Goal: Task Accomplishment & Management: Complete application form

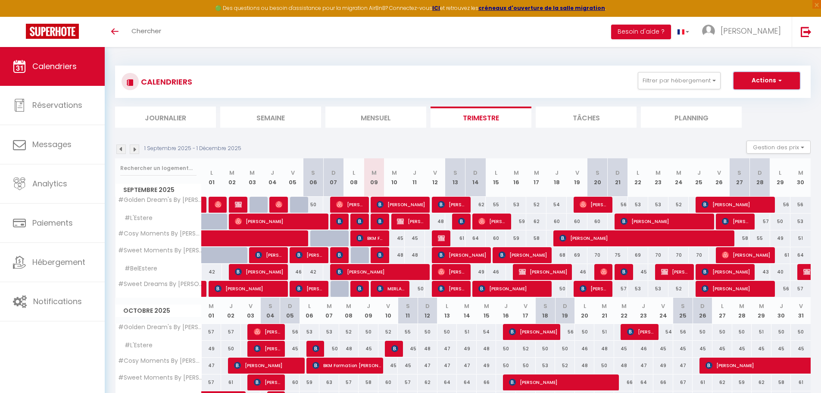
click at [775, 85] on button "Actions" at bounding box center [767, 80] width 66 height 17
click at [752, 101] on link "Nouvelle réservation" at bounding box center [757, 100] width 75 height 13
select select
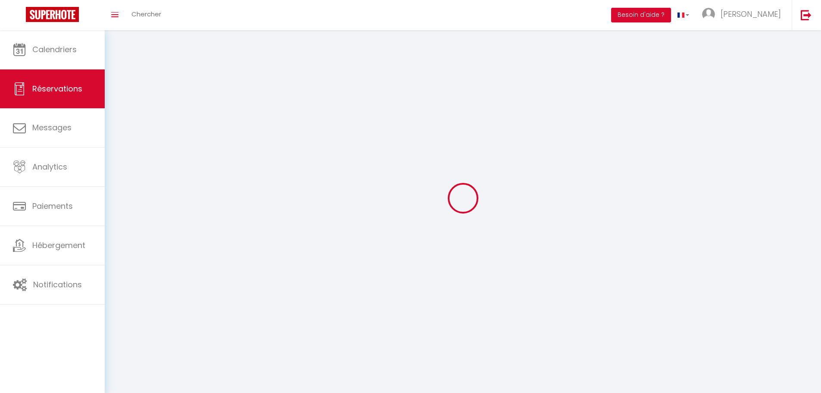
select select
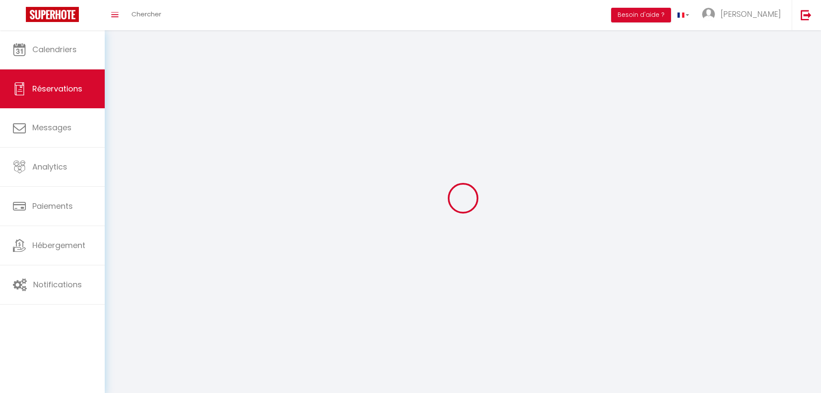
select select
checkbox input "false"
select select
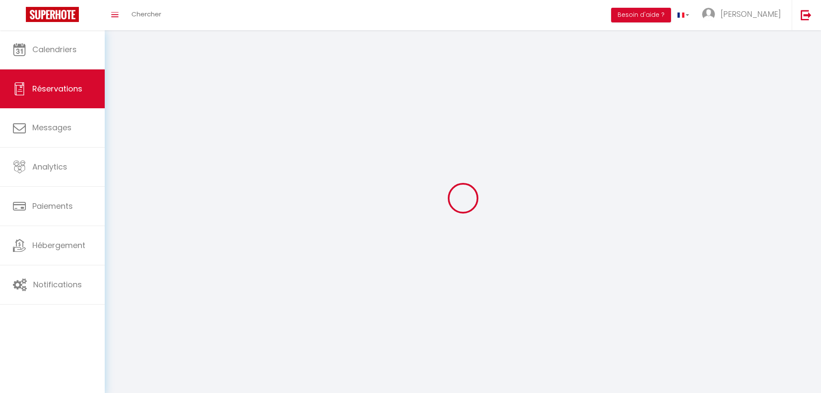
select select
checkbox input "false"
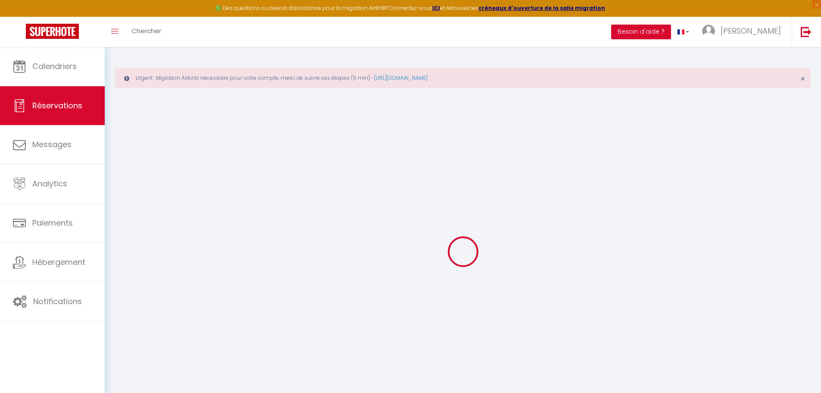
select select
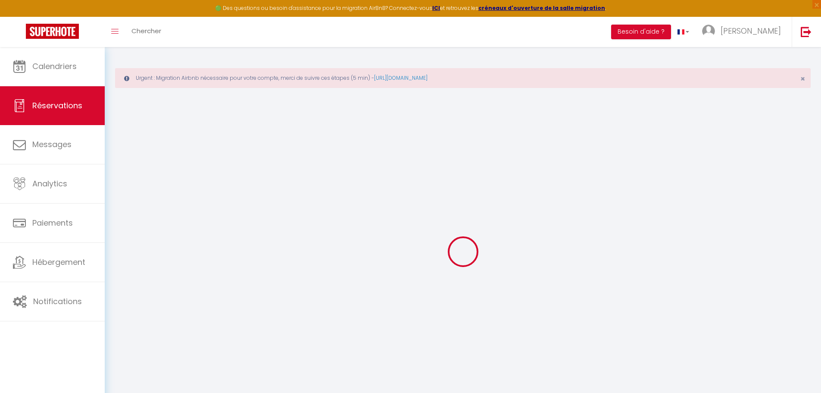
select select
checkbox input "false"
select select
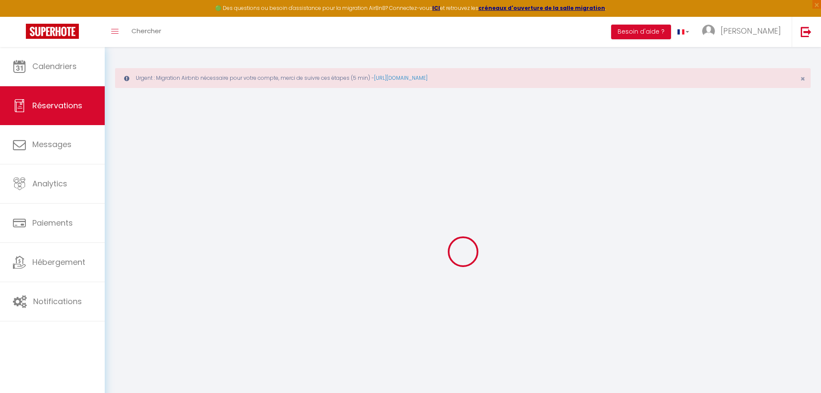
select select
checkbox input "false"
select select
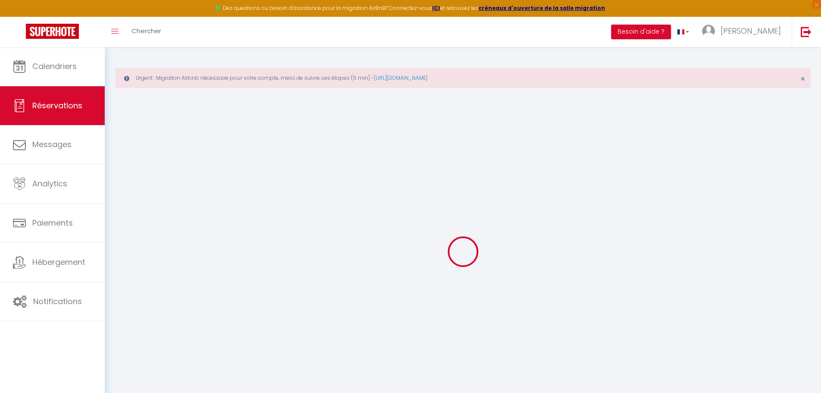
select select
checkbox input "false"
select select
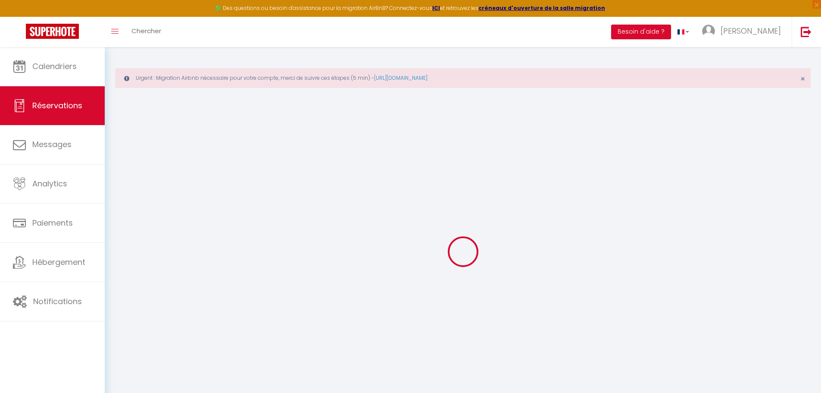
select select
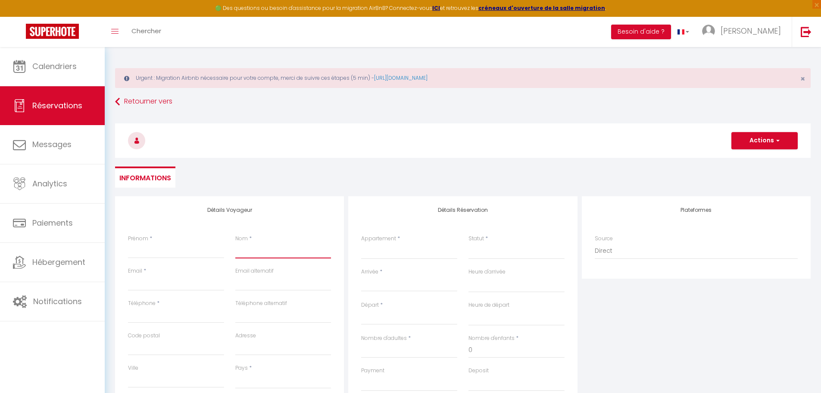
click at [246, 255] on input "Nom" at bounding box center [283, 251] width 96 height 16
type input "G"
select select
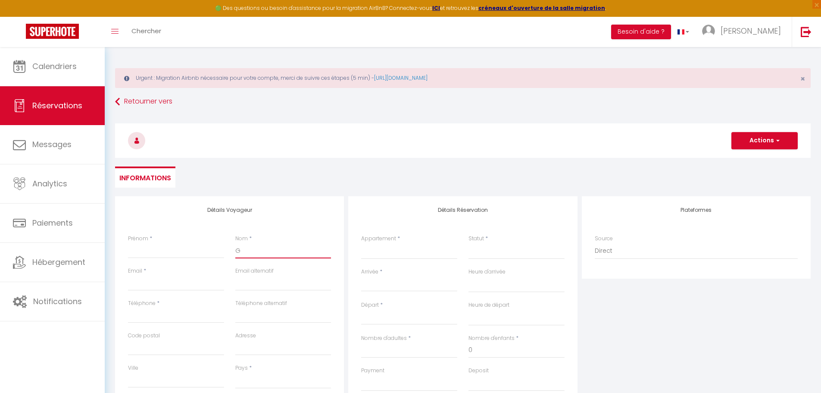
select select
checkbox input "false"
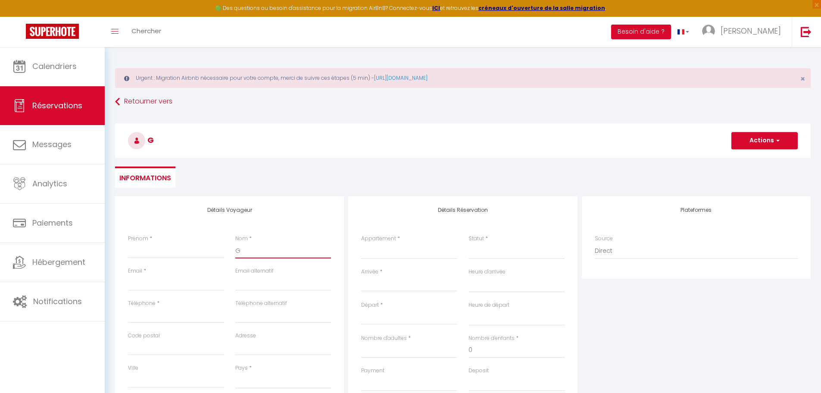
type input "Gi"
select select
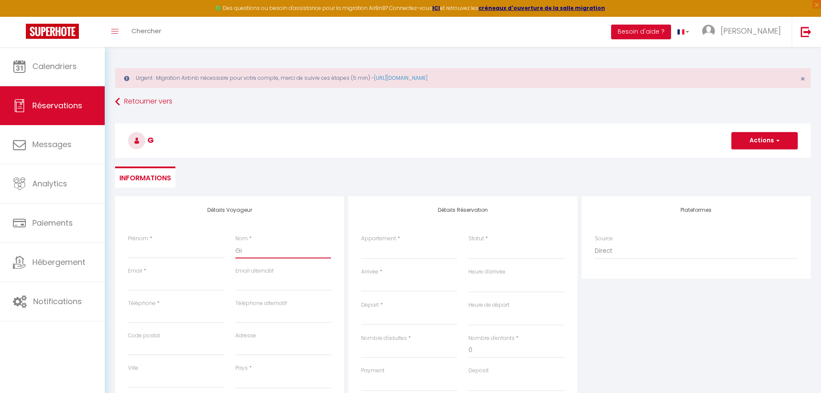
select select
checkbox input "false"
type input "Gil"
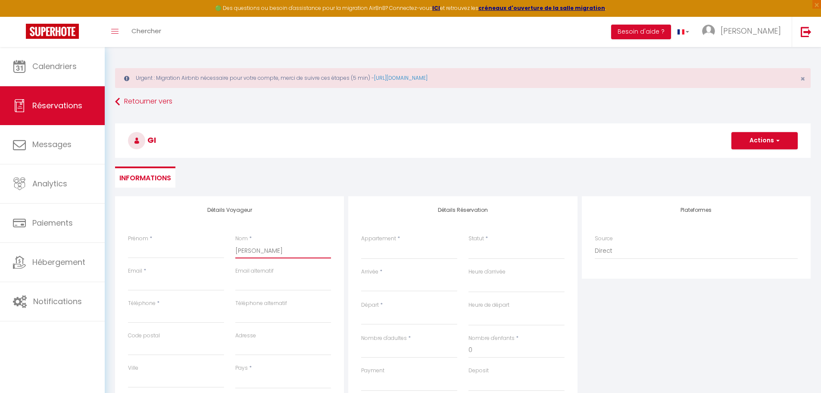
select select
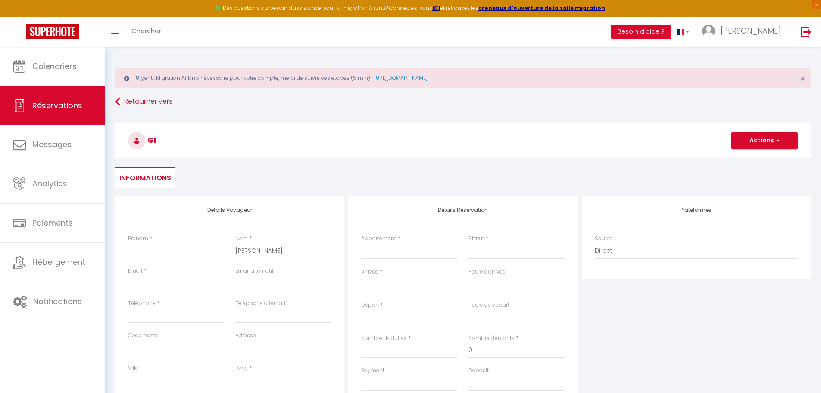
select select
checkbox input "false"
type input "Gile"
select select
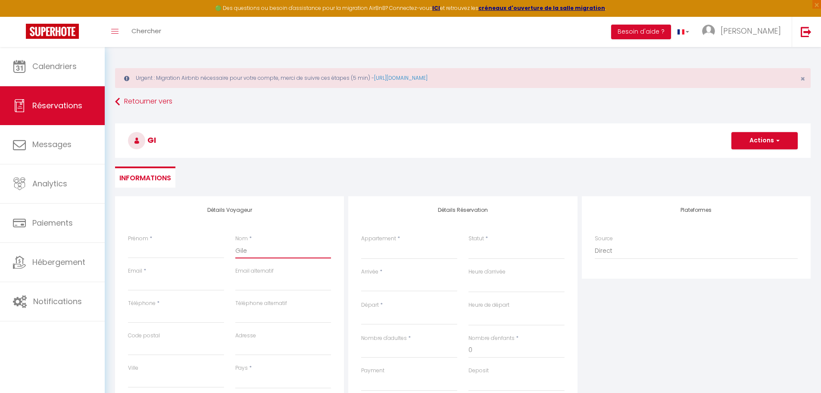
select select
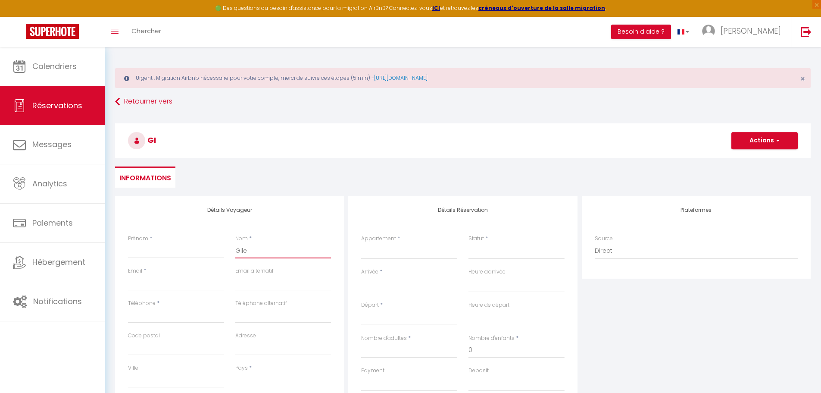
select select
checkbox input "false"
type input "Gilet"
select select
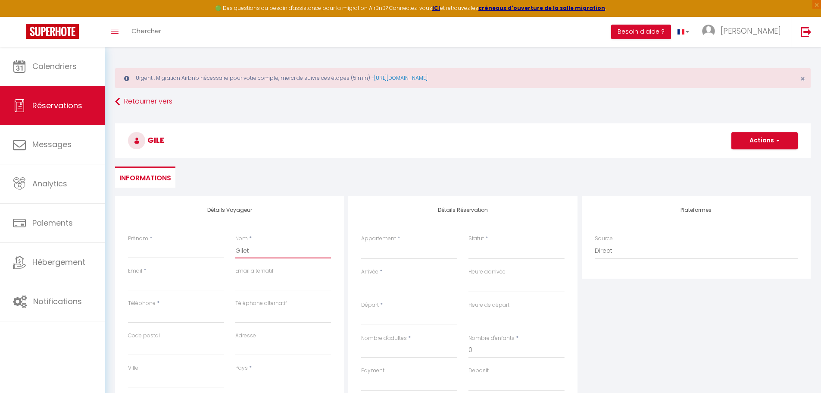
select select
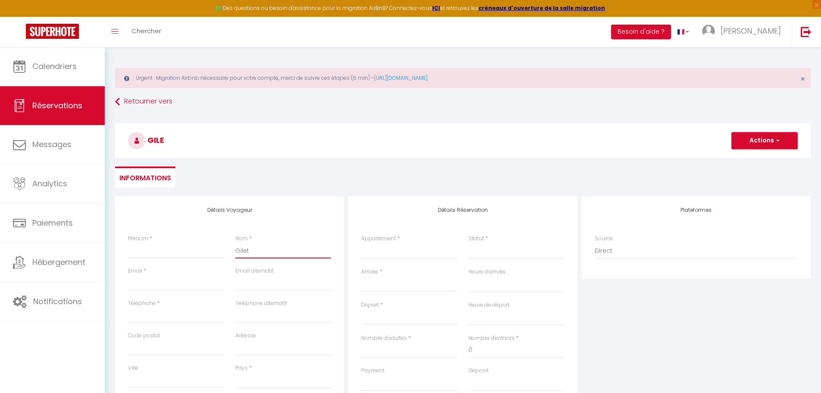
checkbox input "false"
type input "Gilete"
select select
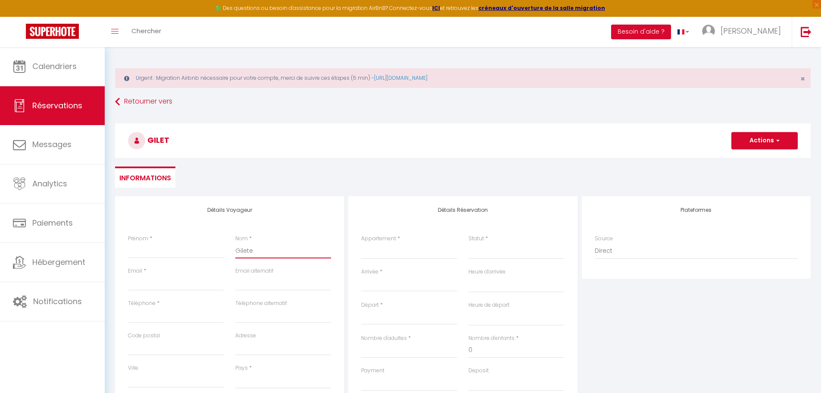
select select
checkbox input "false"
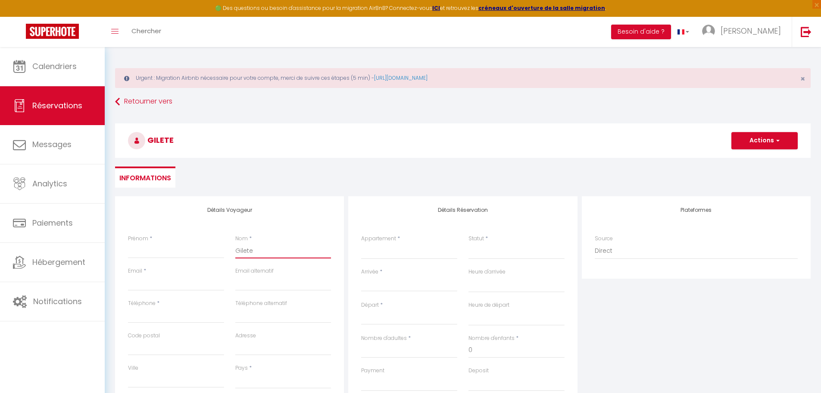
type input "Gilete"
select select
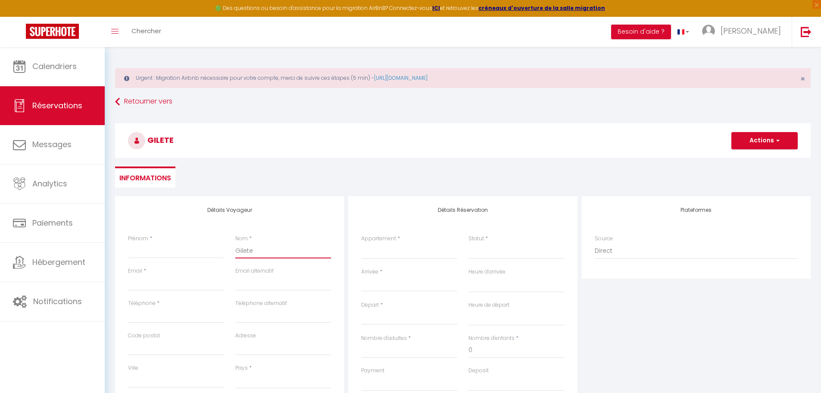
select select
checkbox input "false"
type input "Gilete S"
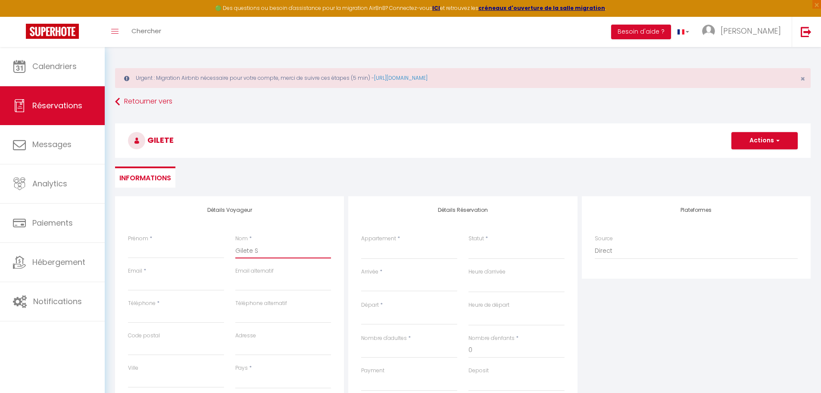
select select
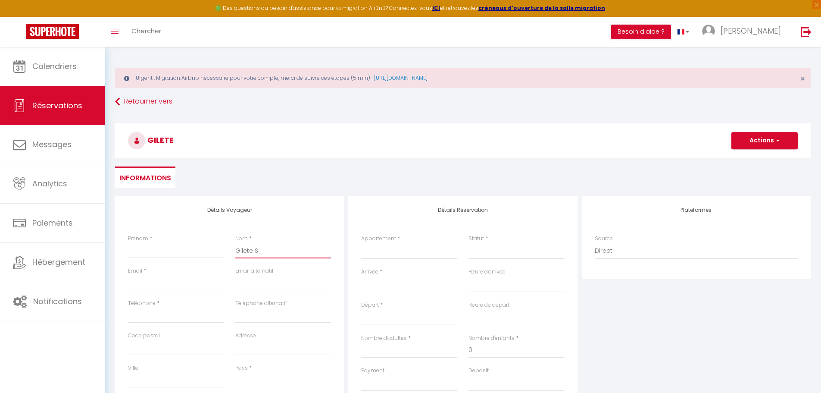
select select
checkbox input "false"
type input "Gilete Sa"
select select
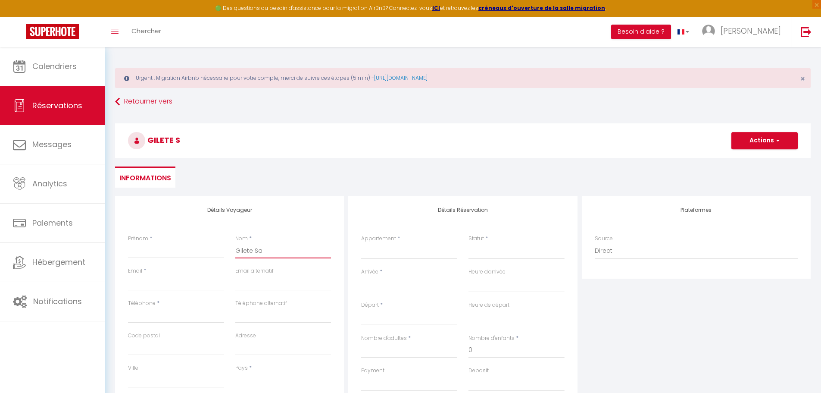
select select
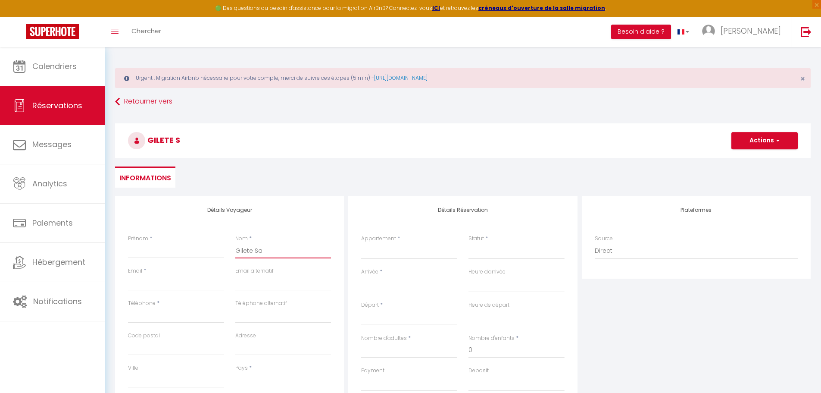
select select
checkbox input "false"
type input "Gilete San"
select select
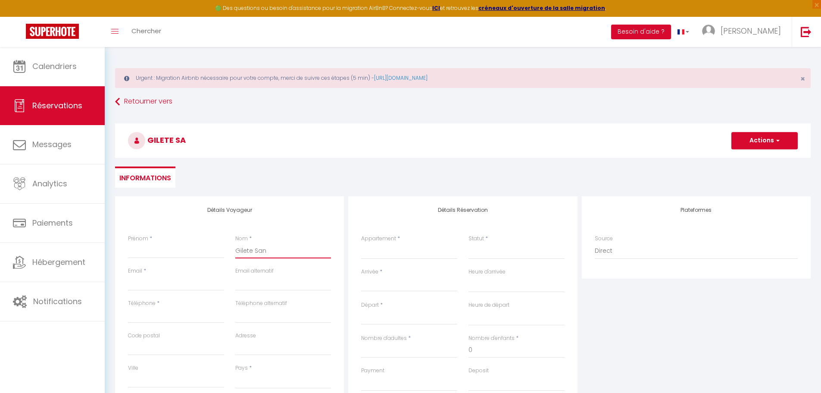
select select
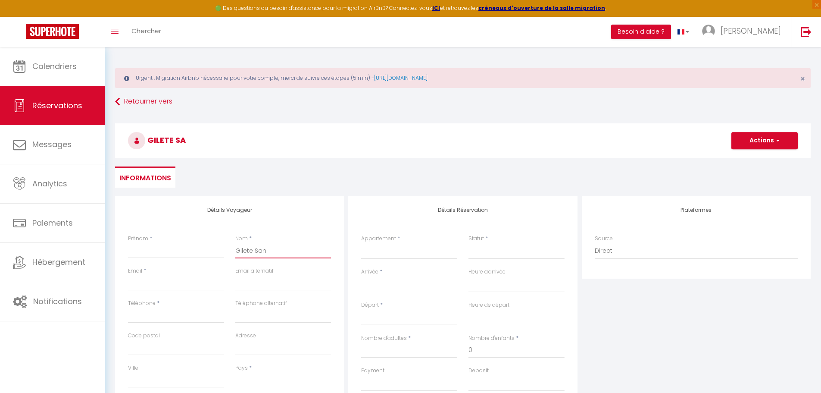
checkbox input "false"
type input "Gilete Sanc"
select select
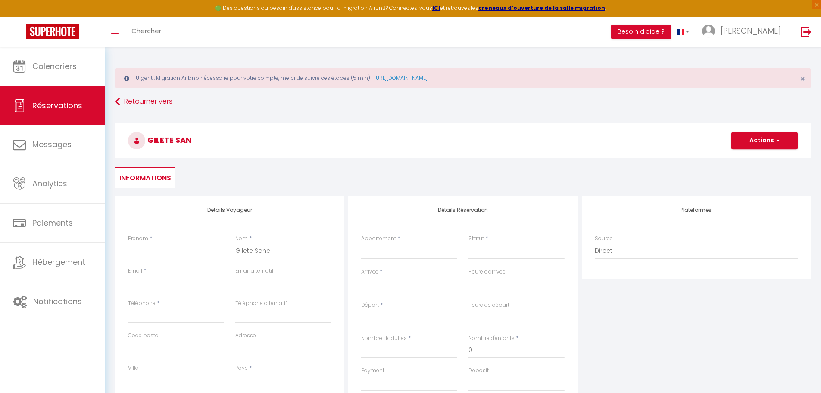
select select
checkbox input "false"
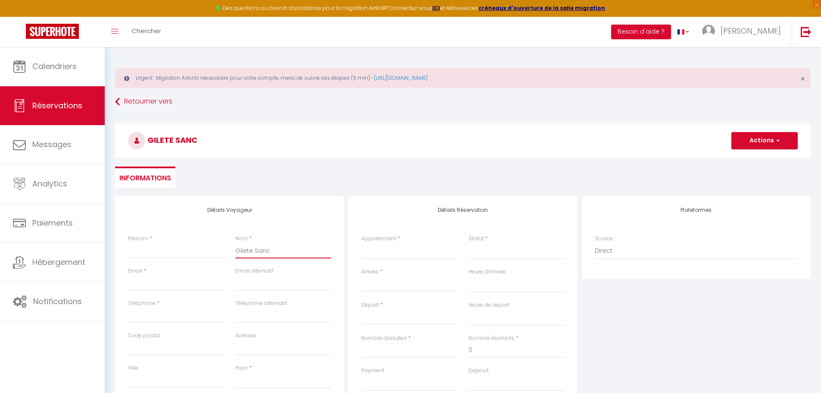
type input "Gilete Sanch"
select select
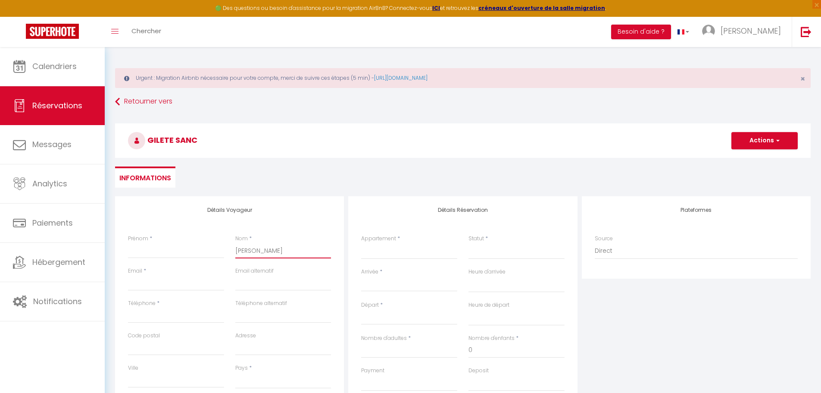
select select
checkbox input "false"
type input "Gilete Sanche"
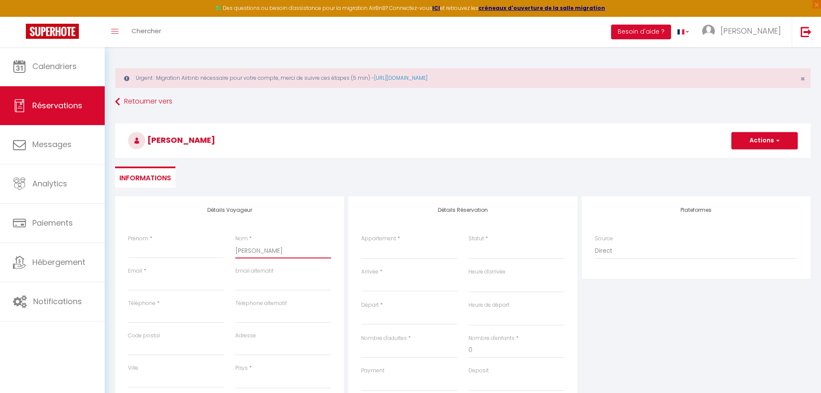
select select
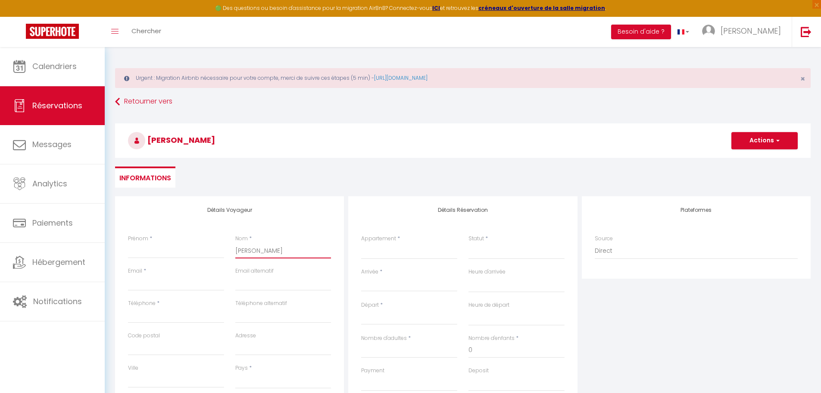
select select
checkbox input "false"
type input "Gilete Sanchez"
select select
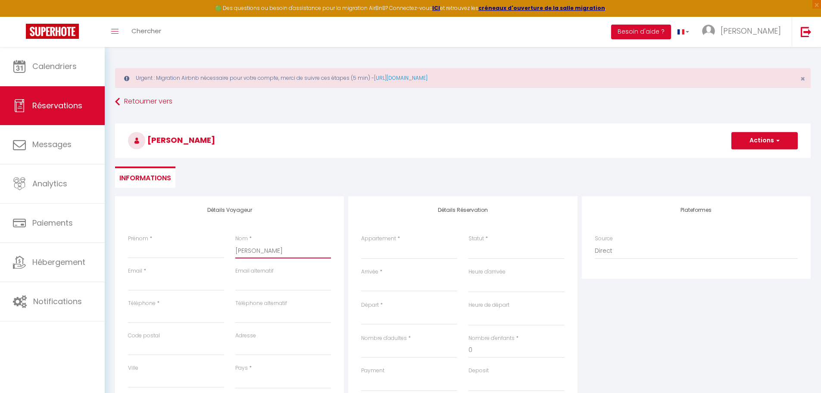
select select
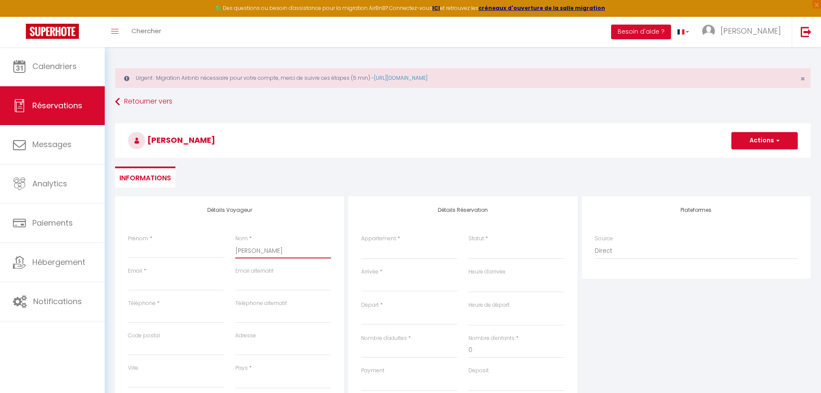
select select
checkbox input "false"
type input "Gilete Sanchez"
select select
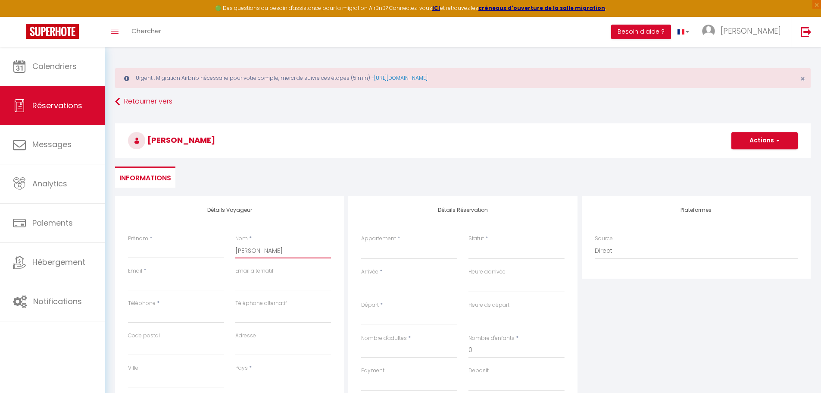
select select
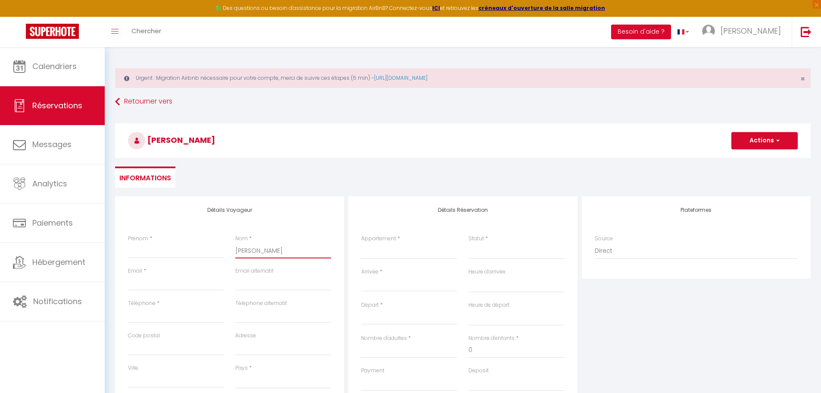
checkbox input "false"
type input "Gilete Sanchez"
click at [159, 252] on input "Prénom" at bounding box center [176, 251] width 96 height 16
type input "S"
select select
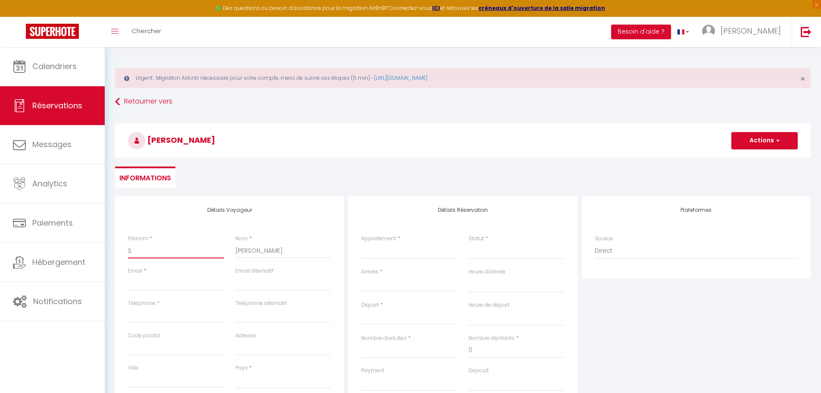
select select
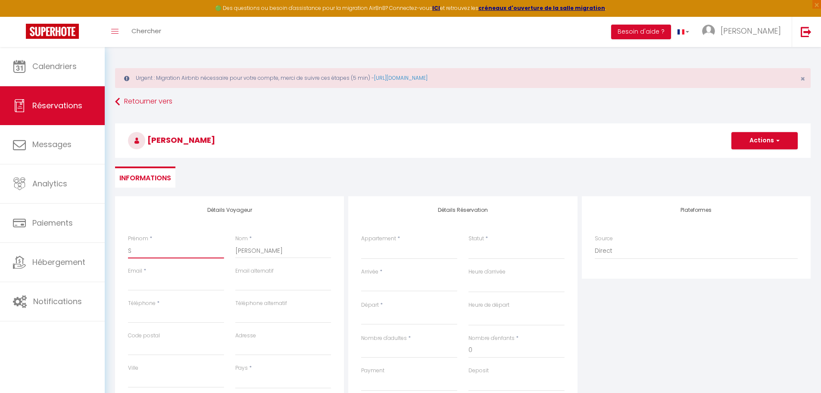
select select
checkbox input "false"
type input "Si"
select select
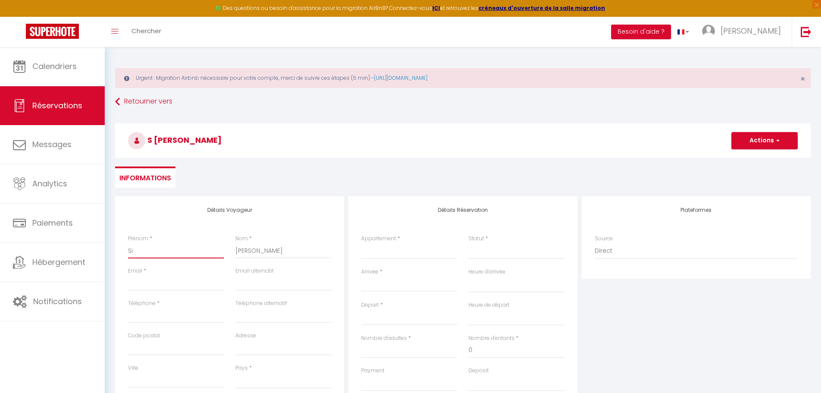
select select
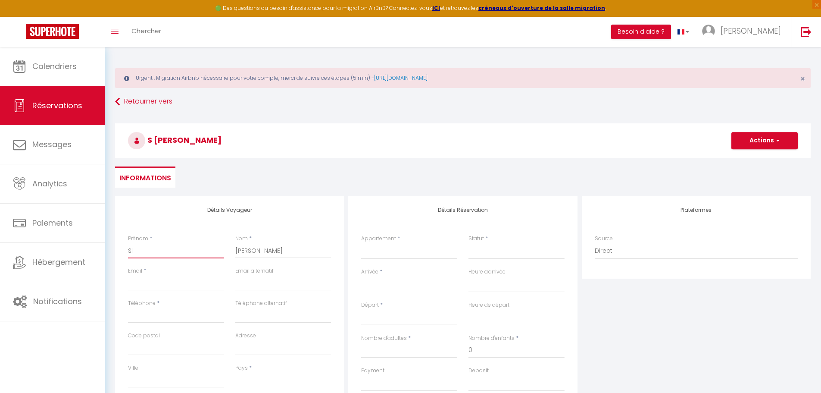
checkbox input "false"
type input "Sil"
select select
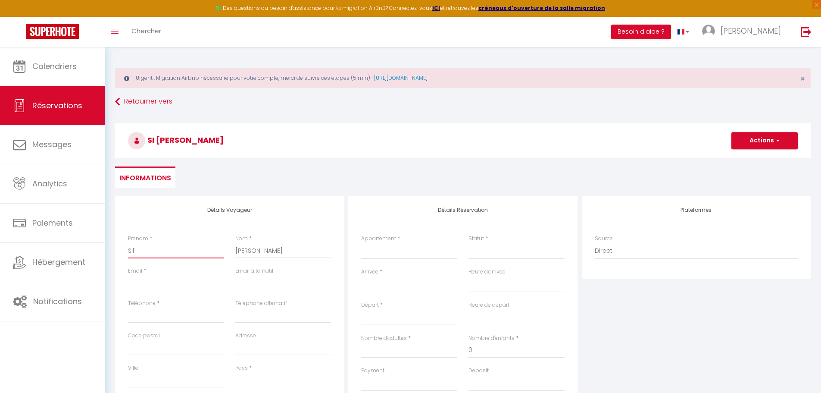
select select
click at [144, 282] on input "Email client" at bounding box center [176, 283] width 96 height 16
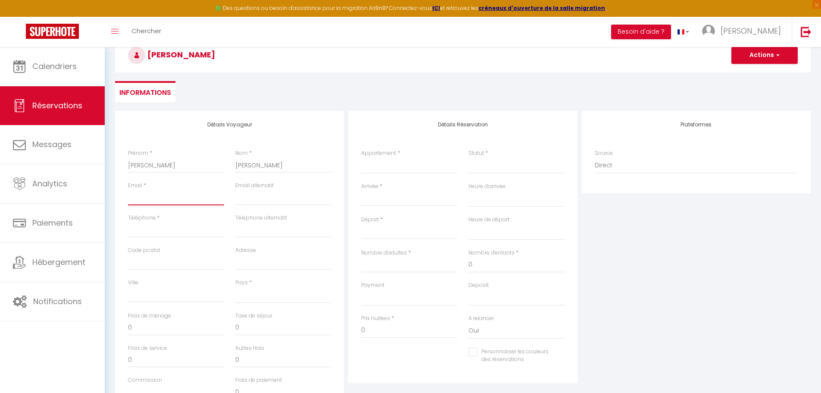
scroll to position [86, 0]
click at [251, 296] on select "France Portugal Afghanistan Albania Algeria American Samoa Andorra Angola Angui…" at bounding box center [283, 294] width 96 height 16
click at [211, 128] on div "Détails Voyageur Prénom * Silvia Nom * Gilete Sanchez Email * Email alternatif …" at bounding box center [229, 264] width 229 height 308
click at [259, 291] on select "France Portugal Afghanistan Albania Algeria American Samoa Andorra Angola Angui…" at bounding box center [283, 294] width 96 height 16
click at [263, 294] on select "France Portugal Afghanistan Albania Algeria American Samoa Andorra Angola Angui…" at bounding box center [283, 294] width 96 height 16
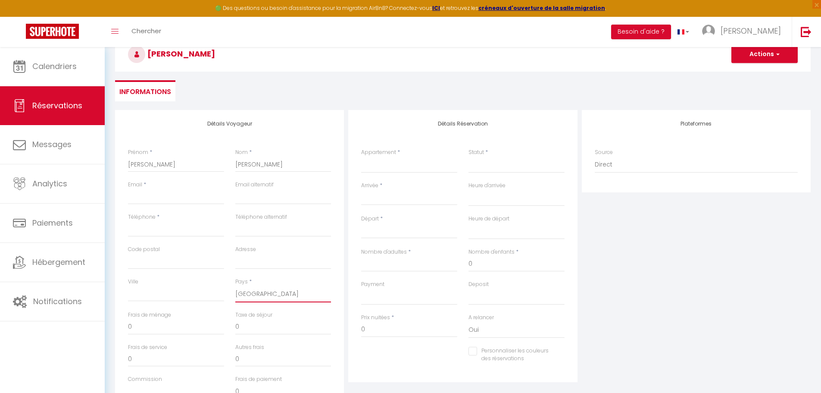
click at [263, 294] on select "France Portugal Afghanistan Albania Algeria American Samoa Andorra Angola Angui…" at bounding box center [283, 294] width 96 height 16
drag, startPoint x: 261, startPoint y: 294, endPoint x: 236, endPoint y: 294, distance: 24.6
click at [237, 294] on select "France Portugal Afghanistan Albania Algeria American Samoa Andorra Angola Angui…" at bounding box center [283, 294] width 96 height 16
click at [236, 294] on select "France Portugal Afghanistan Albania Algeria American Samoa Andorra Angola Angui…" at bounding box center [283, 294] width 96 height 16
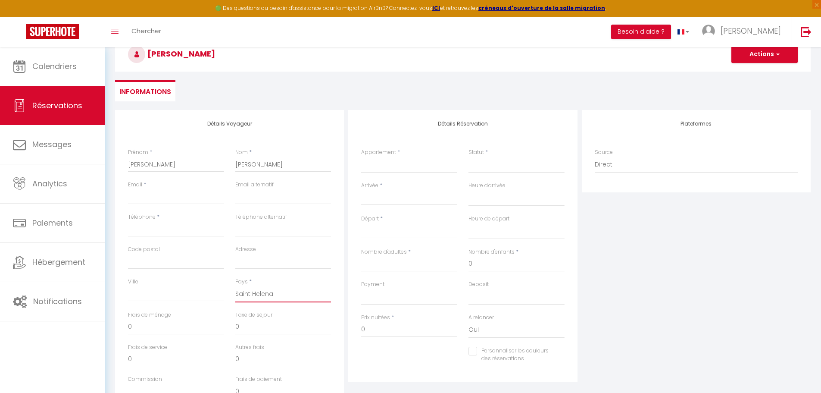
click at [261, 298] on select "France Portugal Afghanistan Albania Algeria American Samoa Andorra Angola Angui…" at bounding box center [283, 294] width 96 height 16
click at [235, 286] on select "France Portugal Afghanistan Albania Algeria American Samoa Andorra Angola Angui…" at bounding box center [283, 294] width 96 height 16
click at [144, 236] on input "Téléphone" at bounding box center [176, 229] width 96 height 16
click at [136, 199] on input "Email client" at bounding box center [176, 197] width 96 height 16
click at [401, 164] on select "#Sweet Dreams By Nogar'Homes #Cosy Moments By Eauz'Homes #L'Estere #Sweet Momen…" at bounding box center [409, 165] width 96 height 16
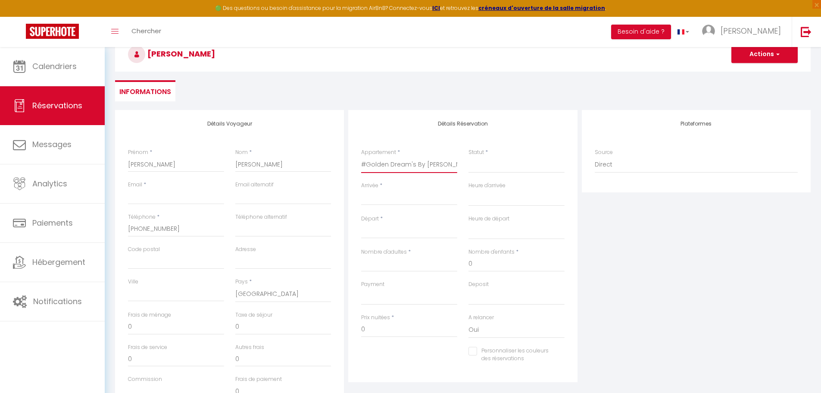
click at [361, 157] on select "#Sweet Dreams By Nogar'Homes #Cosy Moments By Eauz'Homes #L'Estere #Sweet Momen…" at bounding box center [409, 165] width 96 height 16
click at [381, 198] on input "Arrivée" at bounding box center [409, 198] width 96 height 11
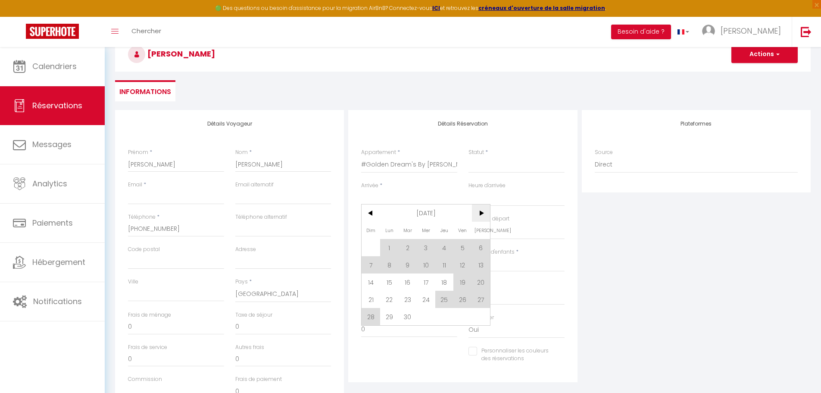
click at [480, 216] on span ">" at bounding box center [481, 212] width 19 height 17
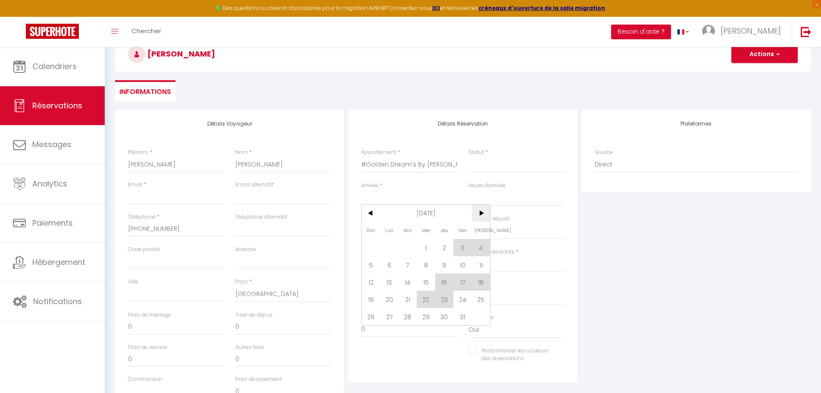
click at [480, 216] on span ">" at bounding box center [481, 212] width 19 height 17
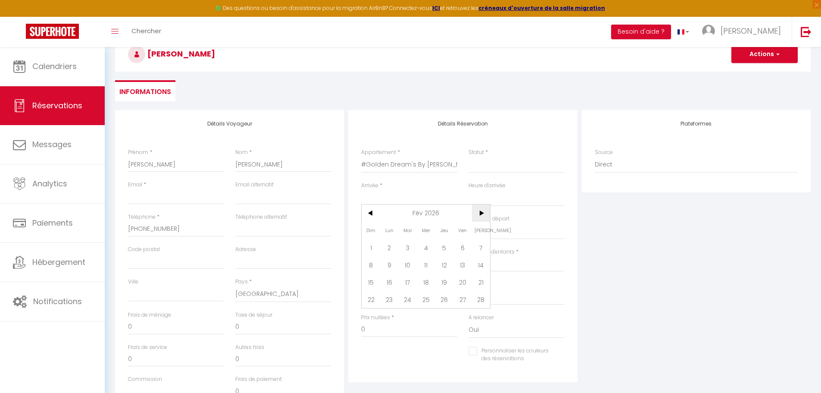
click at [480, 216] on span ">" at bounding box center [481, 212] width 19 height 17
click at [482, 214] on span ">" at bounding box center [481, 212] width 19 height 17
click at [447, 311] on span "30" at bounding box center [444, 316] width 19 height 17
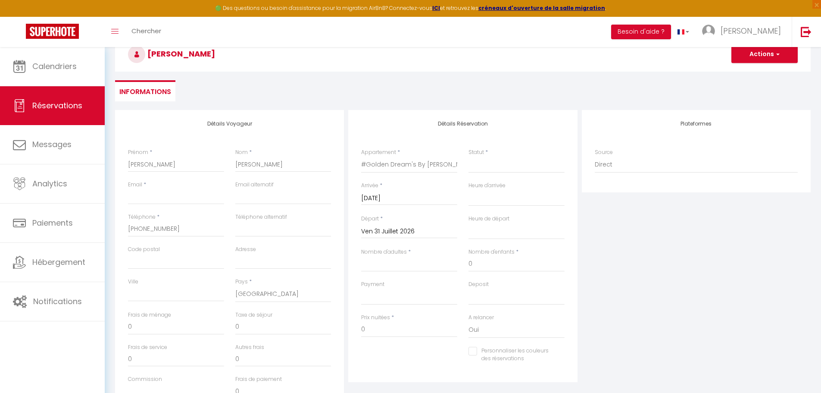
click at [394, 231] on input "Ven 31 Juillet 2026" at bounding box center [409, 231] width 96 height 11
click at [483, 278] on span "4" at bounding box center [481, 280] width 19 height 17
click at [402, 230] on input "Sam 04 Juillet 2026" at bounding box center [409, 231] width 96 height 11
click at [477, 249] on span ">" at bounding box center [481, 245] width 19 height 17
click at [404, 297] on span "4" at bounding box center [407, 297] width 19 height 17
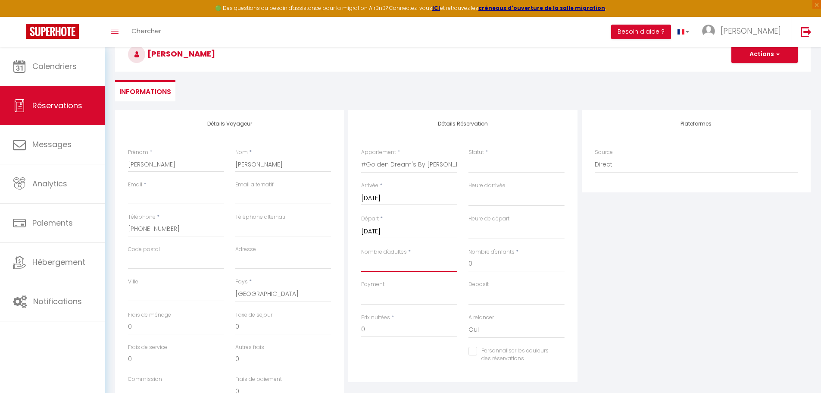
click at [380, 265] on input "Nombre d'adultes" at bounding box center [409, 264] width 96 height 16
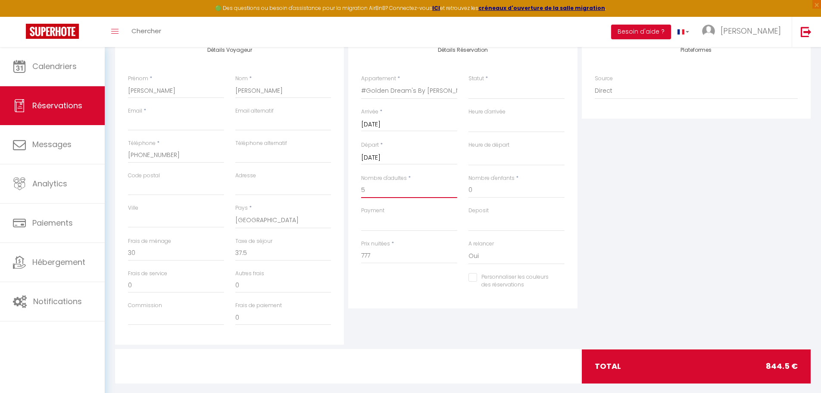
scroll to position [172, 0]
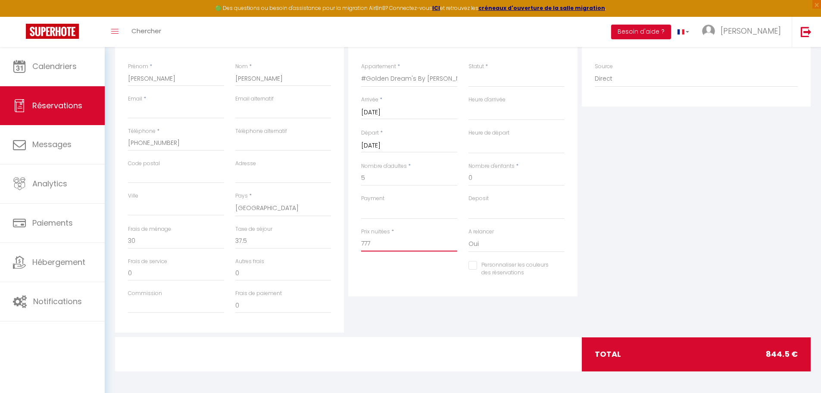
drag, startPoint x: 391, startPoint y: 243, endPoint x: 351, endPoint y: 242, distance: 39.2
click at [351, 242] on div "Détails Réservation Appartement * #Sweet Dreams By Nogar'Homes #Cosy Moments By…" at bounding box center [462, 160] width 229 height 272
click at [400, 279] on div "Personnaliser les couleurs des réservations #D7092E" at bounding box center [463, 273] width 215 height 25
drag, startPoint x: 390, startPoint y: 244, endPoint x: 357, endPoint y: 245, distance: 32.8
click at [357, 245] on div "Prix nuitées * 699.3" at bounding box center [409, 244] width 107 height 33
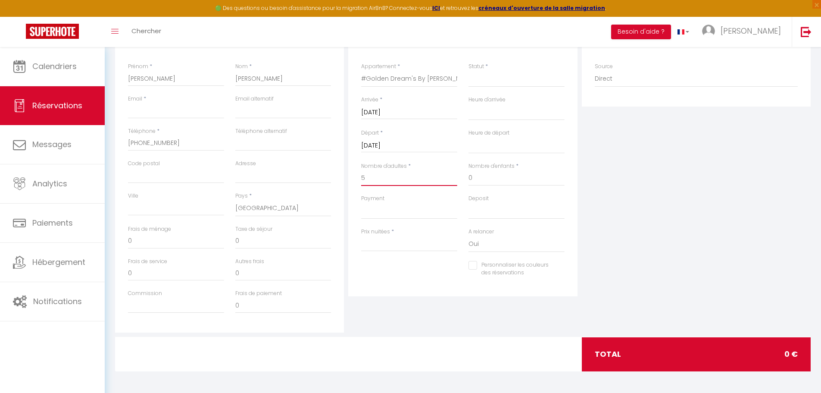
click at [370, 177] on input "5" at bounding box center [409, 178] width 96 height 16
click at [370, 177] on input "4" at bounding box center [409, 178] width 96 height 16
click at [392, 140] on input "Mar 04 Août 2026" at bounding box center [409, 145] width 96 height 11
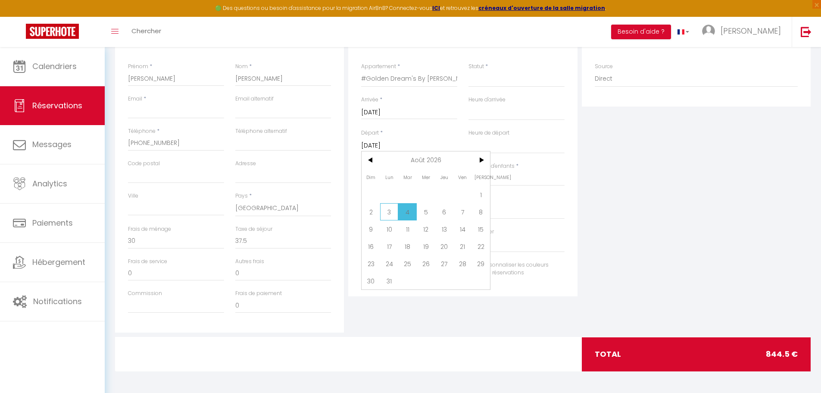
click at [391, 207] on span "3" at bounding box center [389, 211] width 19 height 17
click at [684, 194] on div "Plateformes Source Direct Airbnb.com Booking.com Chalet montagne Expedia Gite d…" at bounding box center [696, 178] width 233 height 308
click at [783, 353] on span "681 €" at bounding box center [787, 354] width 21 height 12
drag, startPoint x: 778, startPoint y: 353, endPoint x: 793, endPoint y: 353, distance: 15.1
click at [793, 353] on span "681 €" at bounding box center [787, 354] width 21 height 12
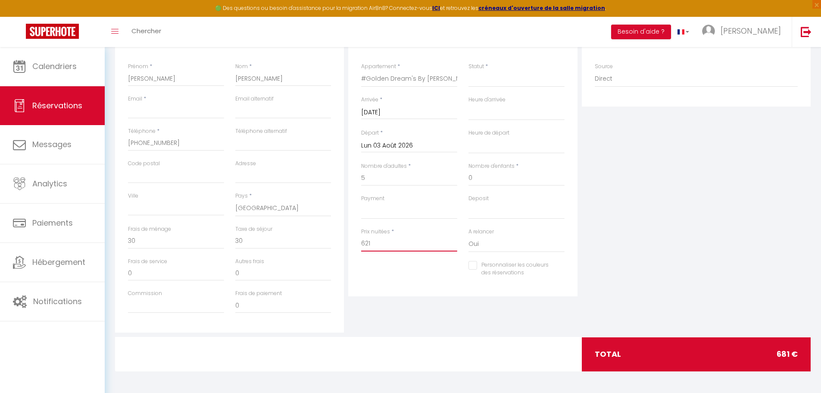
click at [374, 244] on input "621" at bounding box center [409, 244] width 96 height 16
click at [416, 317] on div "Détails Réservation Appartement * #Sweet Dreams By Nogar'Homes #Cosy Moments By…" at bounding box center [462, 178] width 233 height 308
drag, startPoint x: 244, startPoint y: 240, endPoint x: 233, endPoint y: 239, distance: 11.2
click at [233, 239] on div "Taxe de séjour 0" at bounding box center [283, 241] width 107 height 32
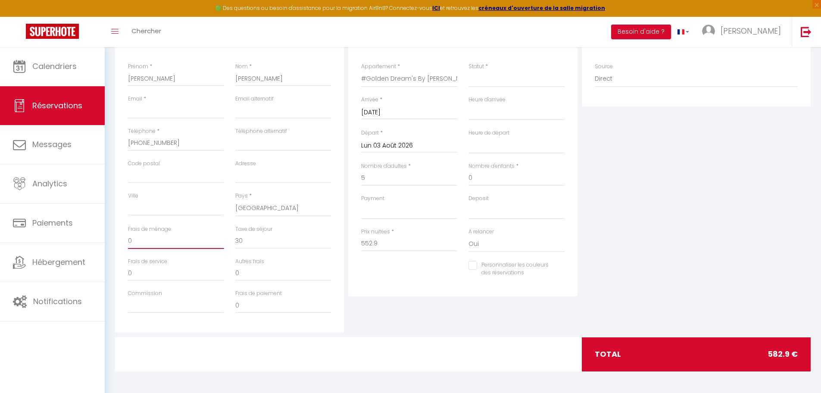
click at [131, 238] on input "0" at bounding box center [176, 241] width 96 height 16
click at [377, 297] on div "Détails Réservation Appartement * #Sweet Dreams By Nogar'Homes #Cosy Moments By…" at bounding box center [462, 178] width 233 height 308
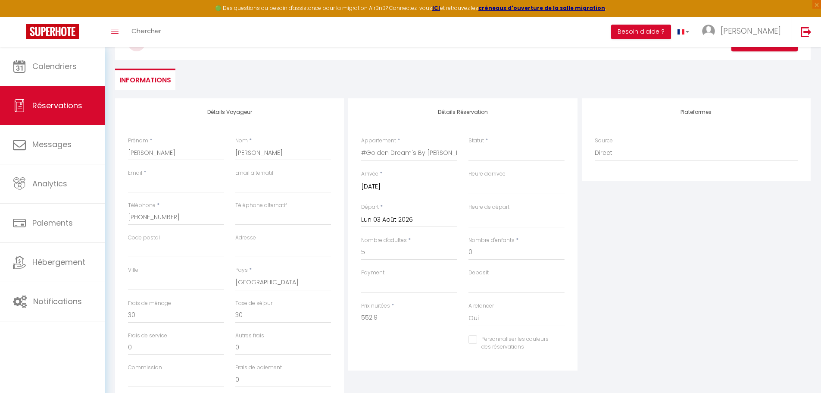
scroll to position [86, 0]
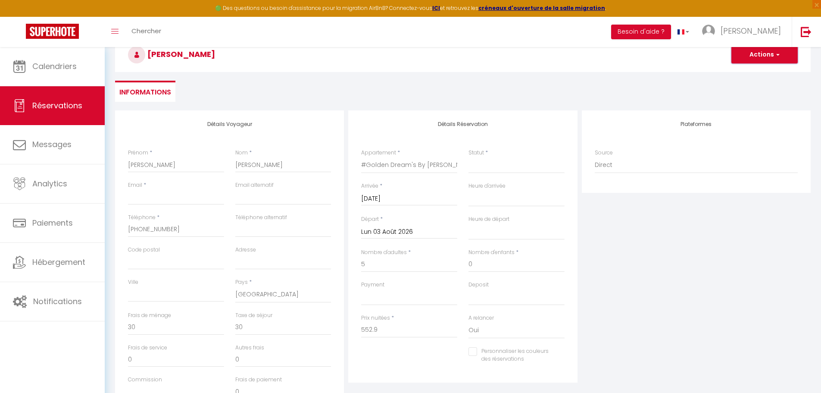
click at [758, 55] on button "Actions" at bounding box center [765, 54] width 66 height 17
click at [759, 72] on link "Enregistrer" at bounding box center [756, 73] width 68 height 11
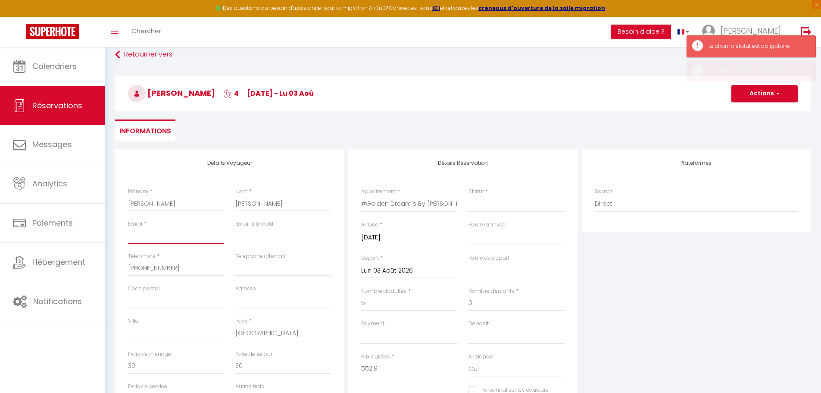
click at [166, 235] on input "Email client" at bounding box center [176, 236] width 96 height 16
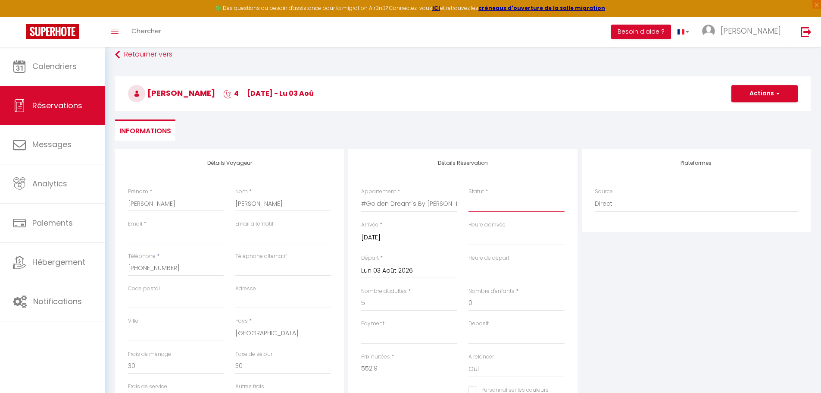
click at [499, 209] on select "Confirmé Non Confirmé Annulé Annulé par le voyageur No Show Request" at bounding box center [517, 204] width 96 height 16
click at [469, 196] on select "Confirmé Non Confirmé Annulé Annulé par le voyageur No Show Request" at bounding box center [517, 204] width 96 height 16
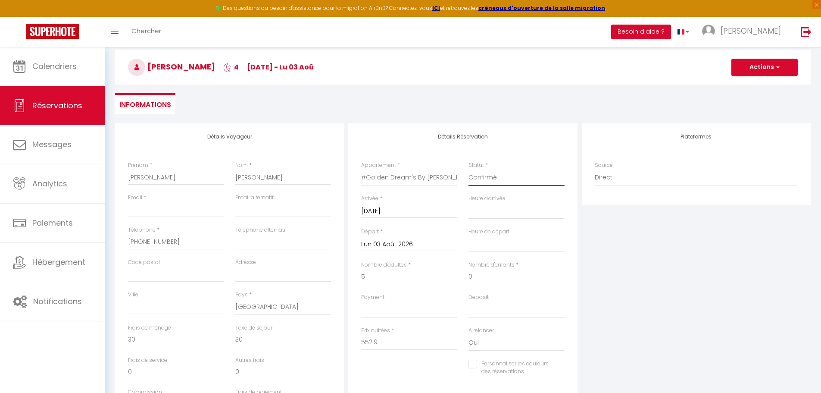
scroll to position [86, 0]
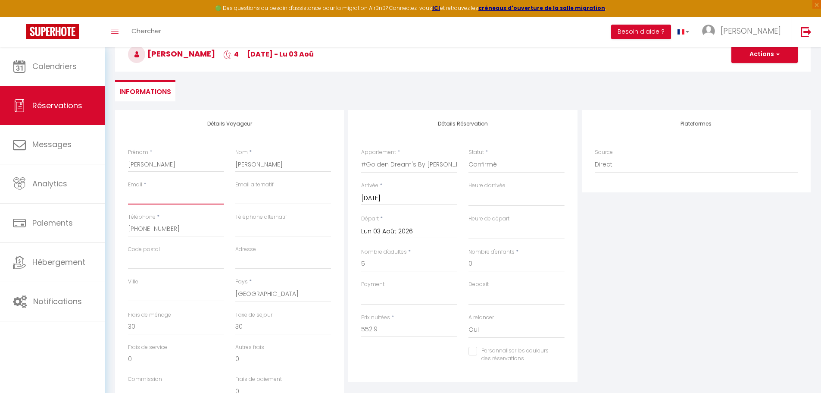
click at [157, 199] on input "Email client" at bounding box center [176, 197] width 96 height 16
click at [147, 196] on input "silviag@gmail.com" at bounding box center [176, 197] width 96 height 16
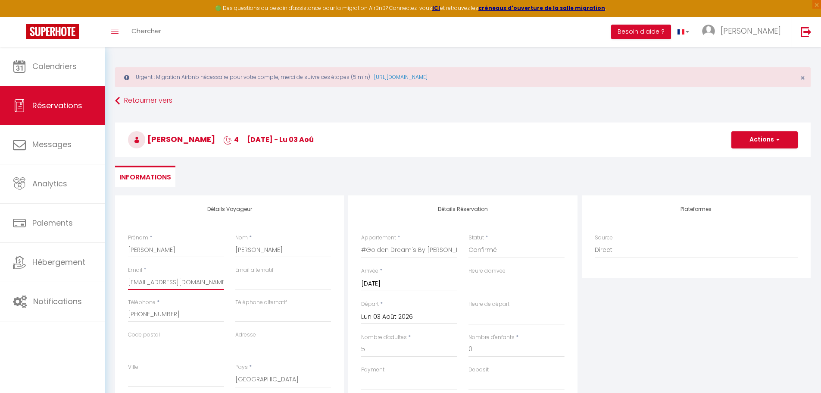
scroll to position [0, 0]
click at [772, 141] on button "Actions" at bounding box center [765, 140] width 66 height 17
click at [760, 157] on link "Enregistrer" at bounding box center [756, 159] width 68 height 11
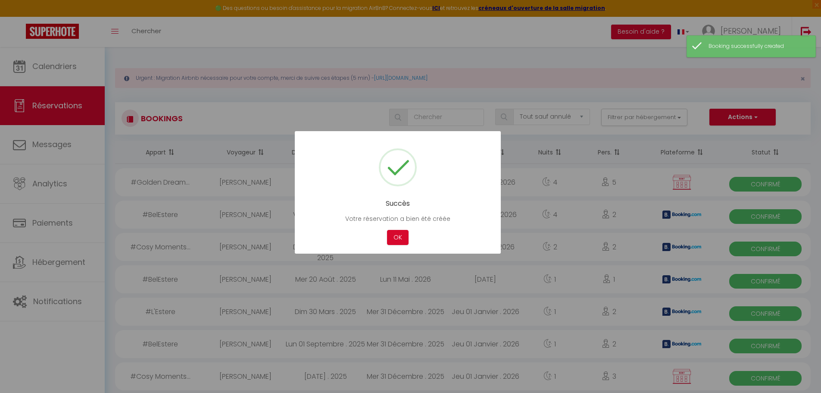
click at [576, 90] on div at bounding box center [410, 196] width 821 height 393
click at [403, 234] on button "OK" at bounding box center [398, 237] width 22 height 15
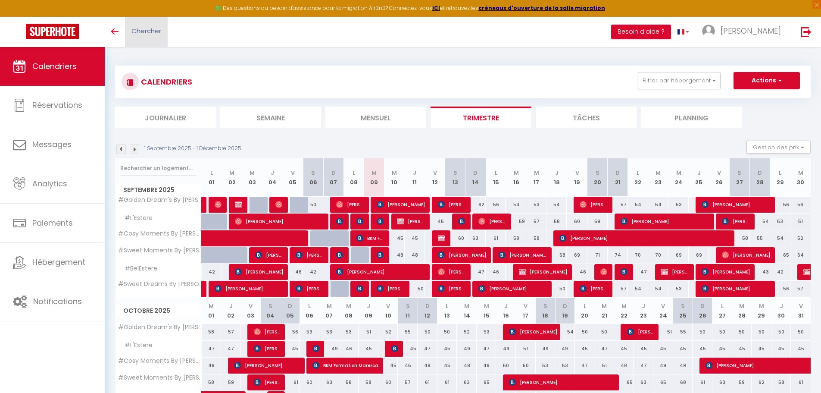
click at [138, 38] on link "Chercher" at bounding box center [146, 32] width 43 height 30
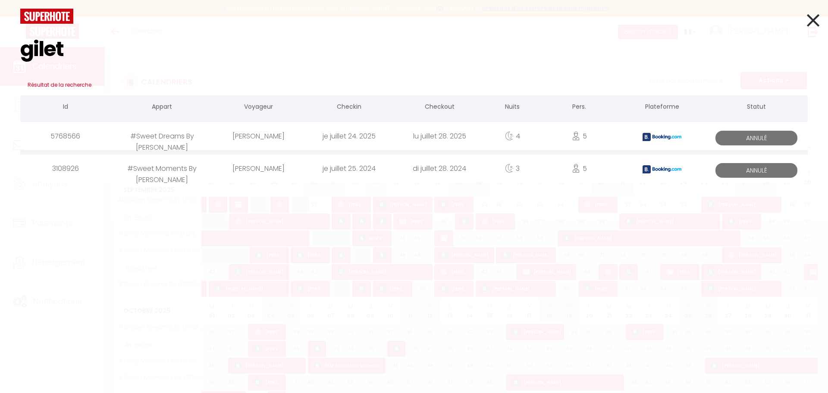
type input "gilet"
click at [169, 143] on div "#Sweet Dreams By [PERSON_NAME]" at bounding box center [162, 136] width 102 height 28
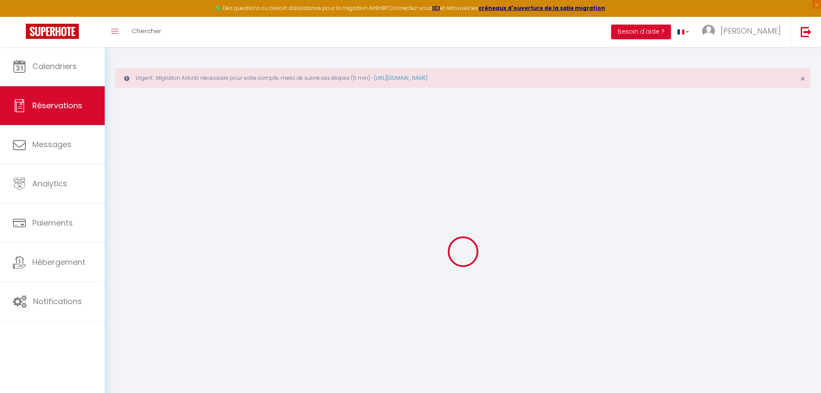
select select
checkbox input "false"
select select
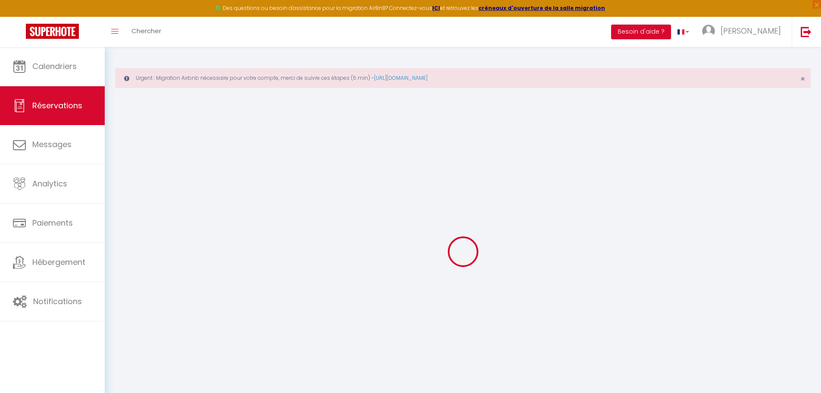
checkbox input "false"
type textarea "** THIS RESERVATION HAS BEEN PRE-PAID ** BOOKING NOTE : Payment charge is EUR 8…"
type input "30"
type input "34.52"
select select
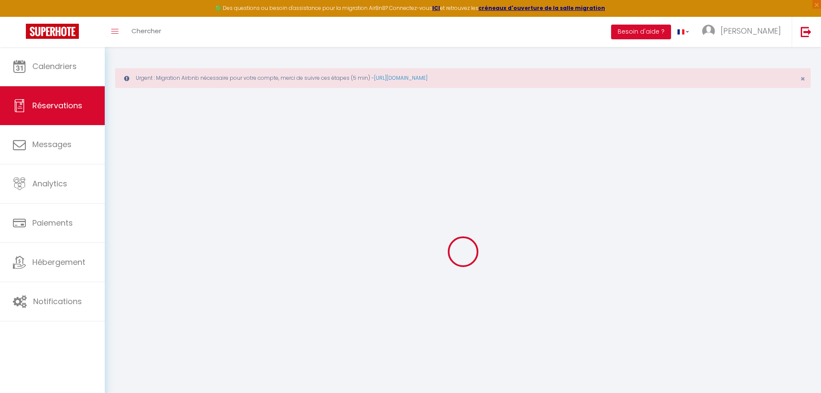
select select
checkbox input "false"
select select
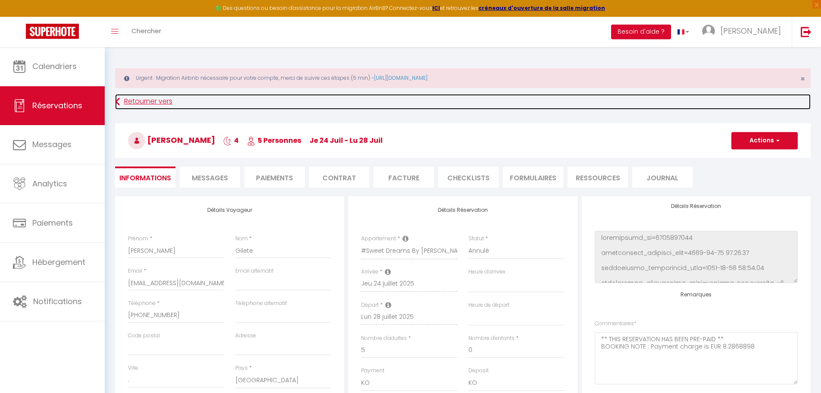
click at [126, 101] on link "Retourner vers" at bounding box center [463, 102] width 696 height 16
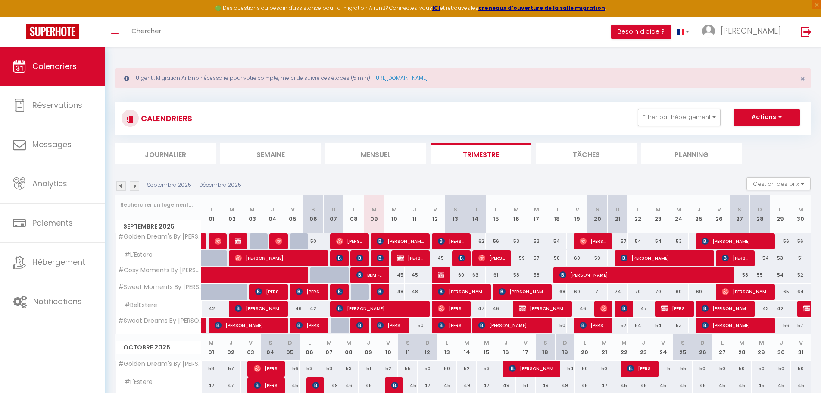
click at [163, 124] on h3 "CALENDRIERS" at bounding box center [165, 118] width 53 height 19
click at [175, 29] on div "Toggle menubar Chercher BUTTON Besoin d'aide ? Marco Paramètres Équipe" at bounding box center [439, 32] width 752 height 30
click at [161, 33] on span "Chercher" at bounding box center [146, 30] width 30 height 9
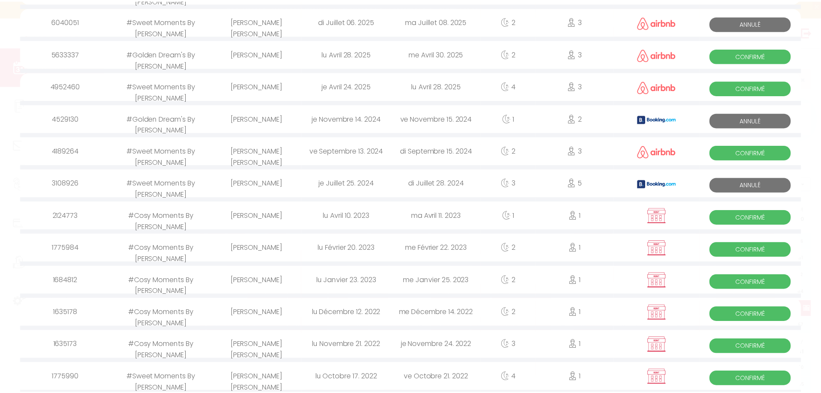
scroll to position [172, 0]
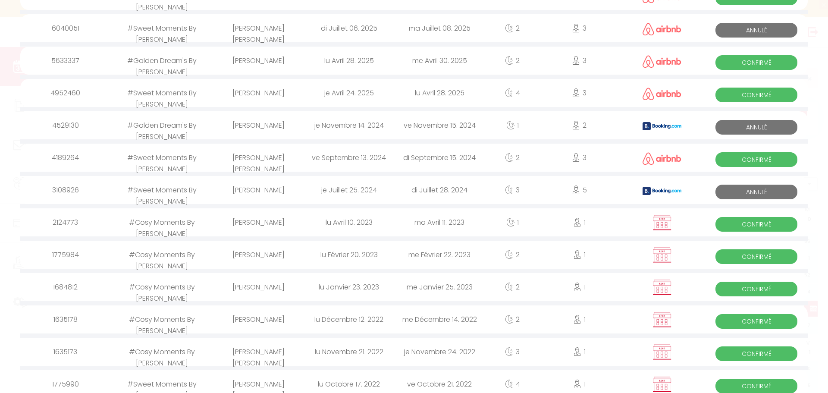
type input "silv"
click at [242, 193] on div "[PERSON_NAME]" at bounding box center [258, 190] width 91 height 28
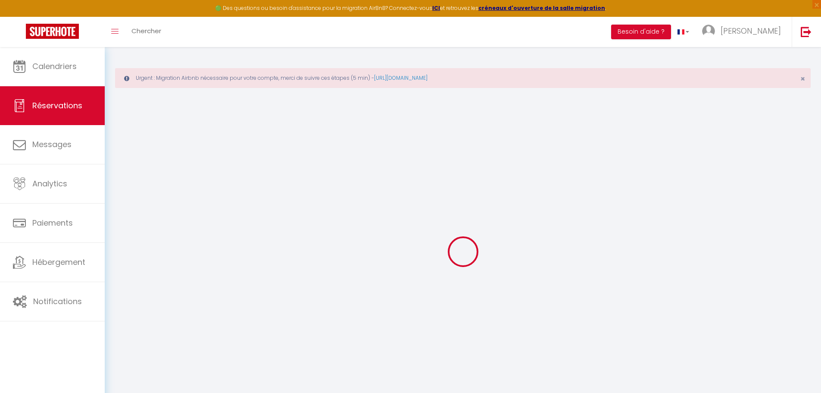
select select
checkbox input "false"
select select
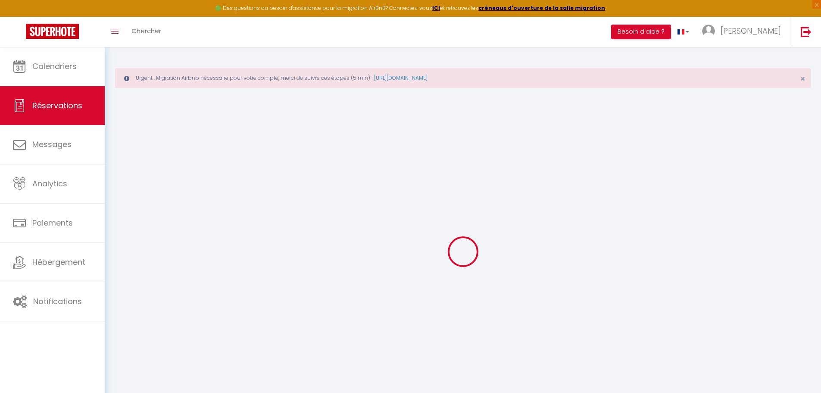
checkbox input "false"
select select
checkbox input "false"
type textarea "** THIS RESERVATION HAS BEEN PRE-PAID ** BOOKING NOTE : Payment charge is EUR 7…"
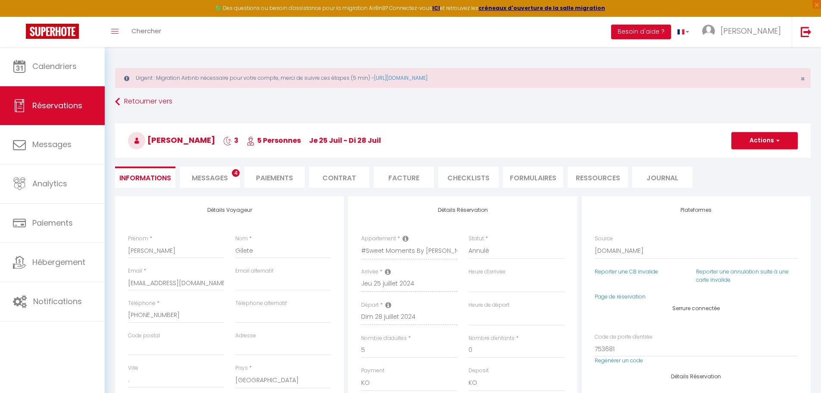
type input "30"
type input "36.89"
select select
checkbox input "false"
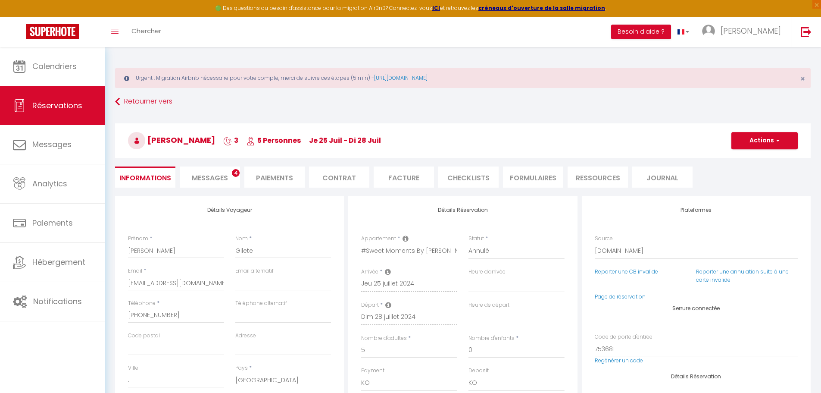
select select
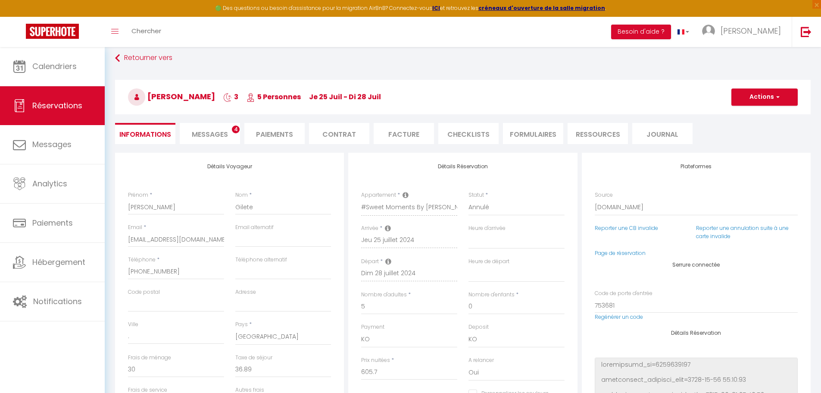
scroll to position [43, 0]
